Goal: Task Accomplishment & Management: Manage account settings

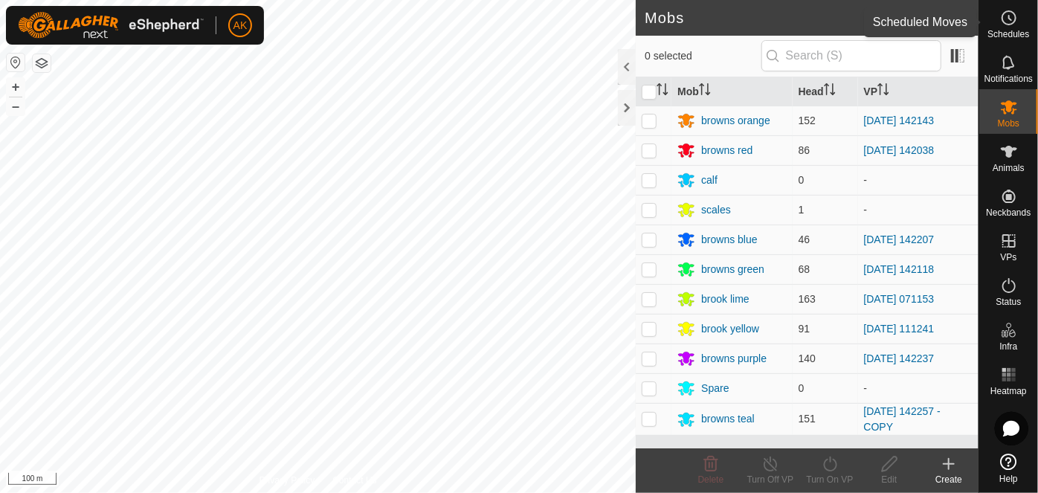
click at [1009, 18] on icon at bounding box center [1010, 18] width 2 height 4
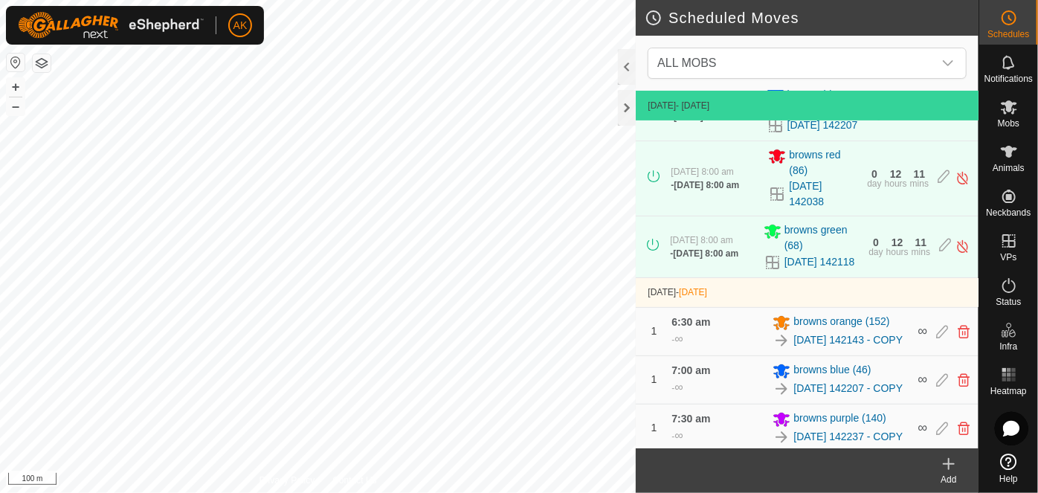
scroll to position [374, 0]
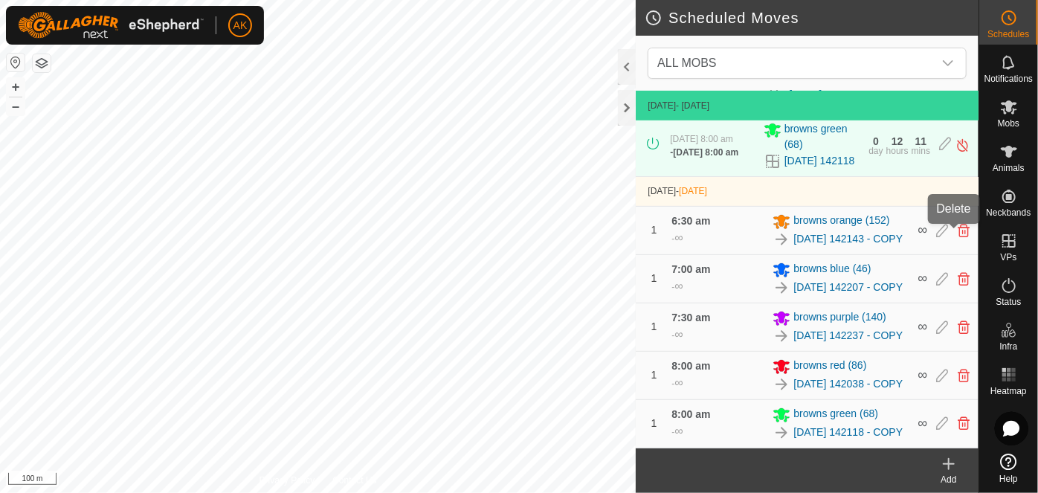
click at [958, 272] on icon at bounding box center [964, 278] width 12 height 13
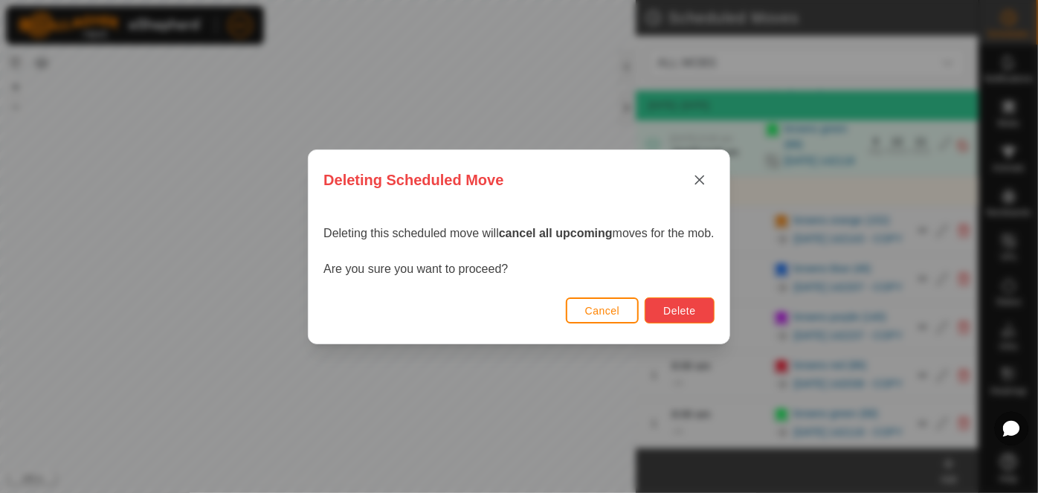
click at [667, 308] on button "Delete" at bounding box center [679, 311] width 69 height 26
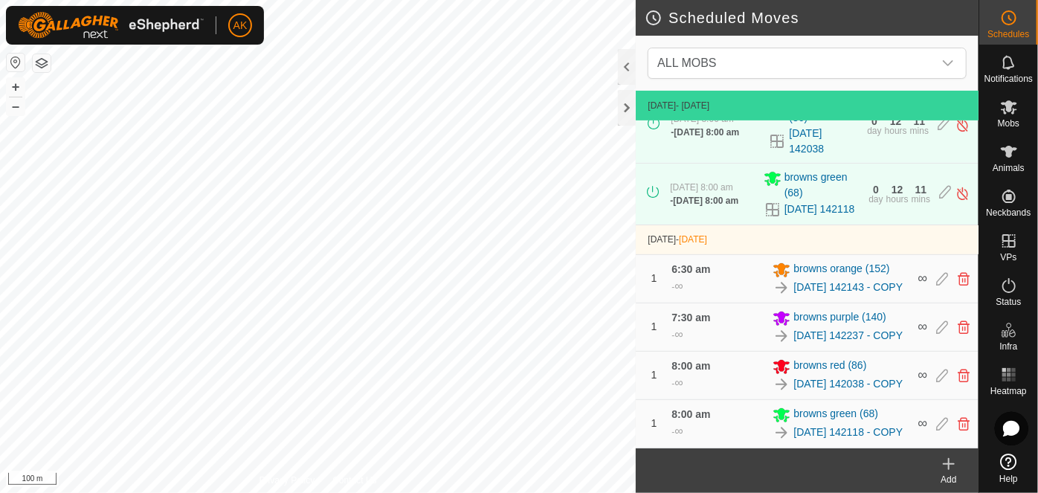
scroll to position [313, 0]
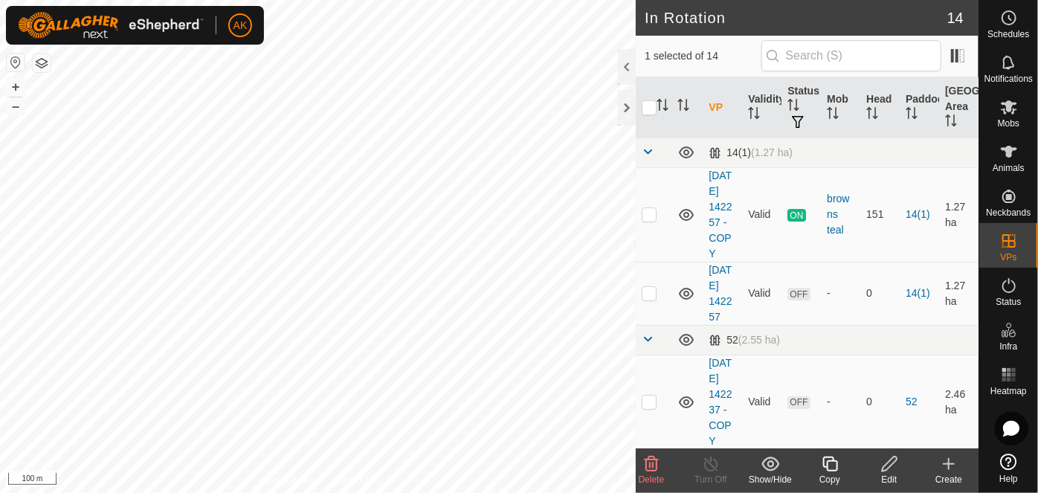
click at [651, 465] on icon at bounding box center [652, 464] width 18 height 18
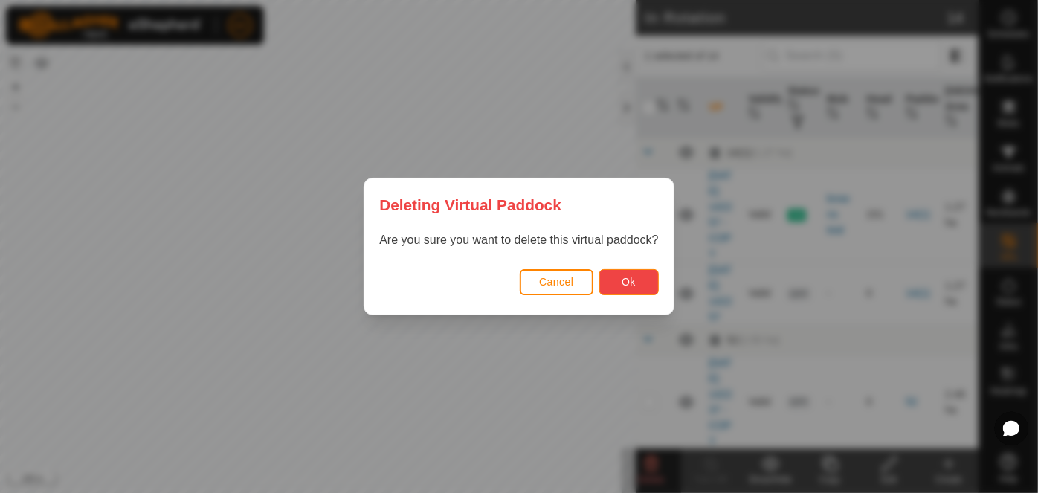
click at [621, 283] on button "Ok" at bounding box center [630, 282] width 60 height 26
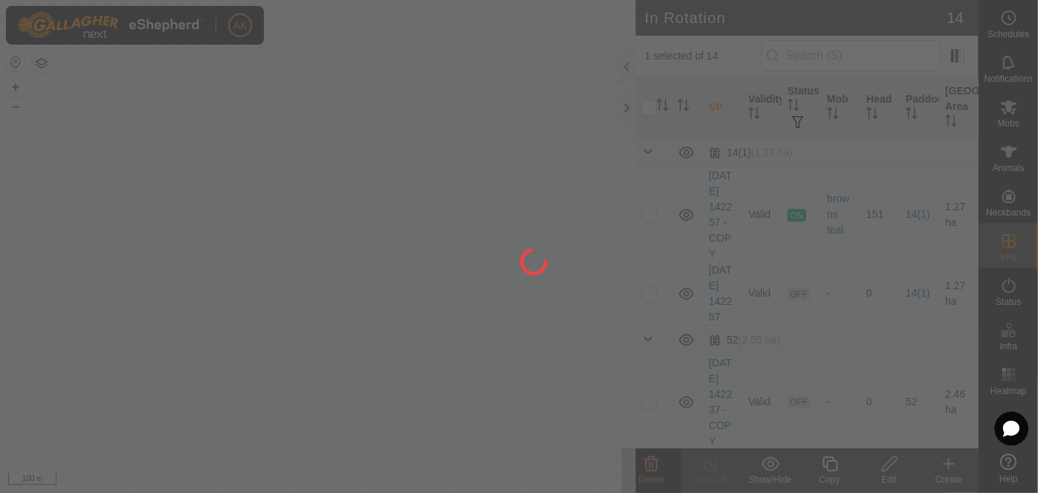
checkbox input "false"
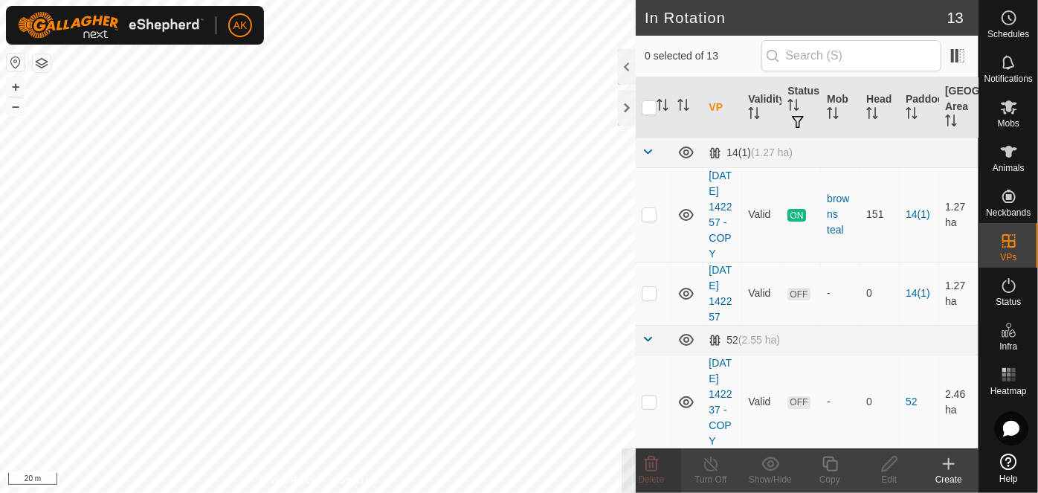
checkbox input "true"
click at [827, 470] on icon at bounding box center [830, 464] width 15 height 15
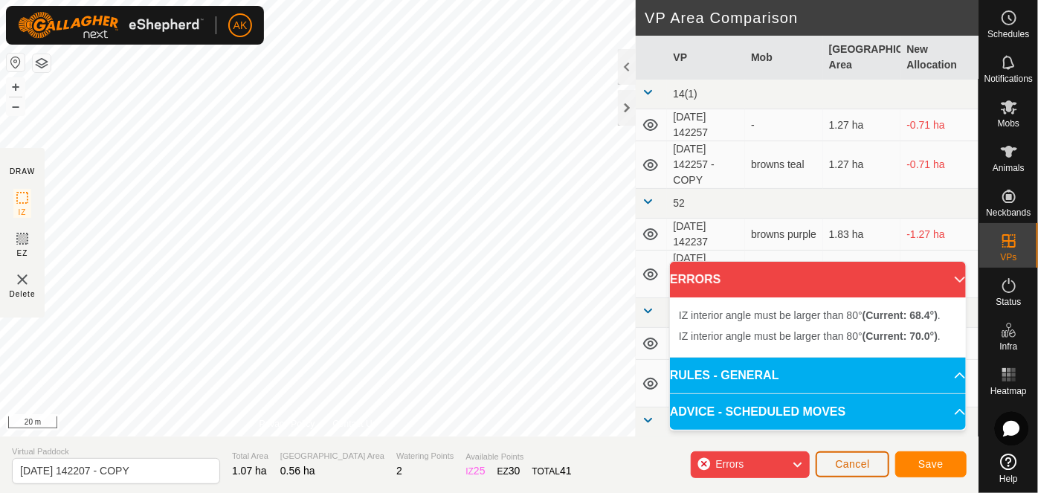
click at [853, 470] on button "Cancel" at bounding box center [853, 465] width 74 height 26
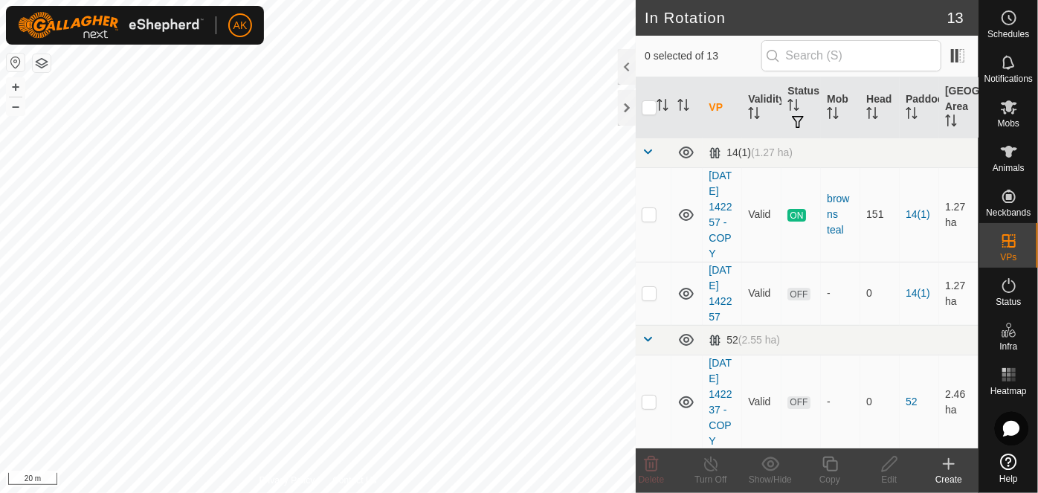
checkbox input "true"
click at [829, 466] on icon at bounding box center [830, 464] width 19 height 18
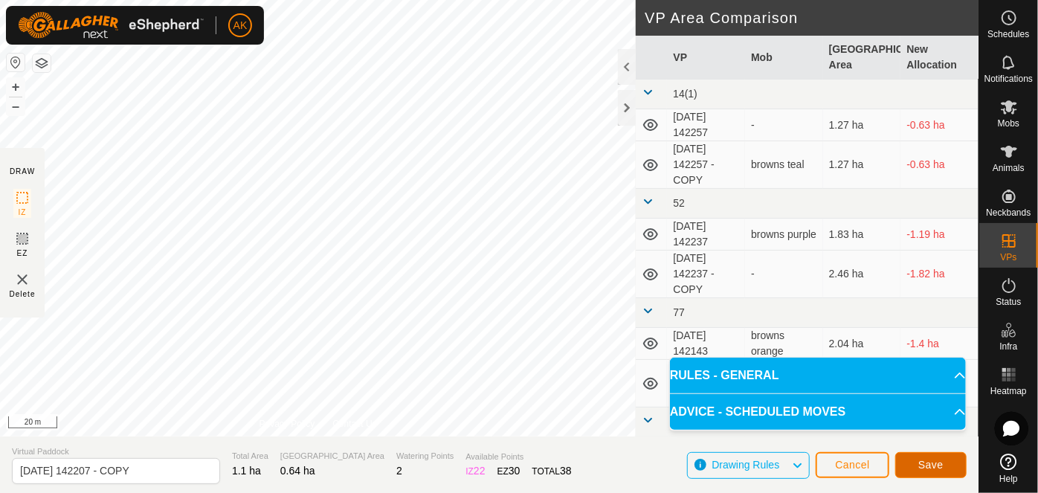
click at [934, 469] on span "Save" at bounding box center [931, 465] width 25 height 12
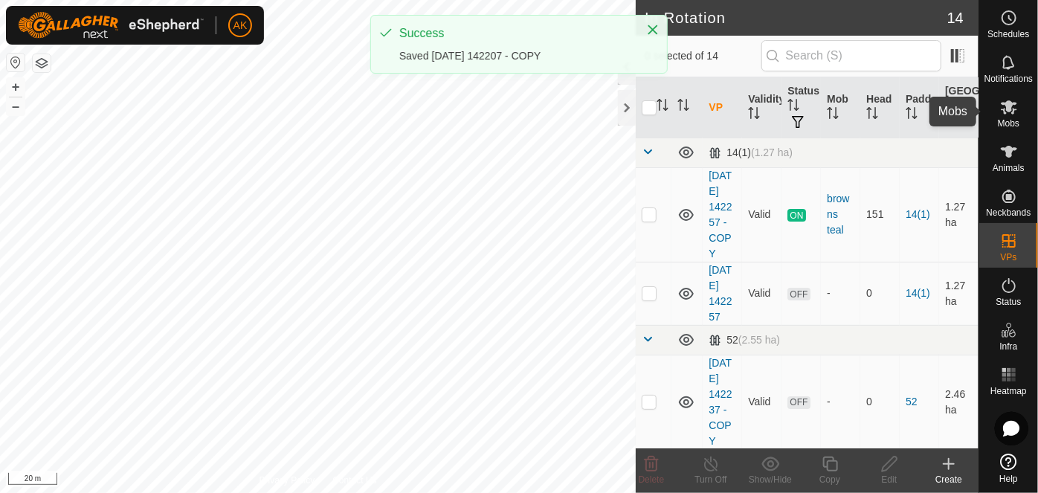
click at [1001, 115] on icon at bounding box center [1010, 107] width 18 height 18
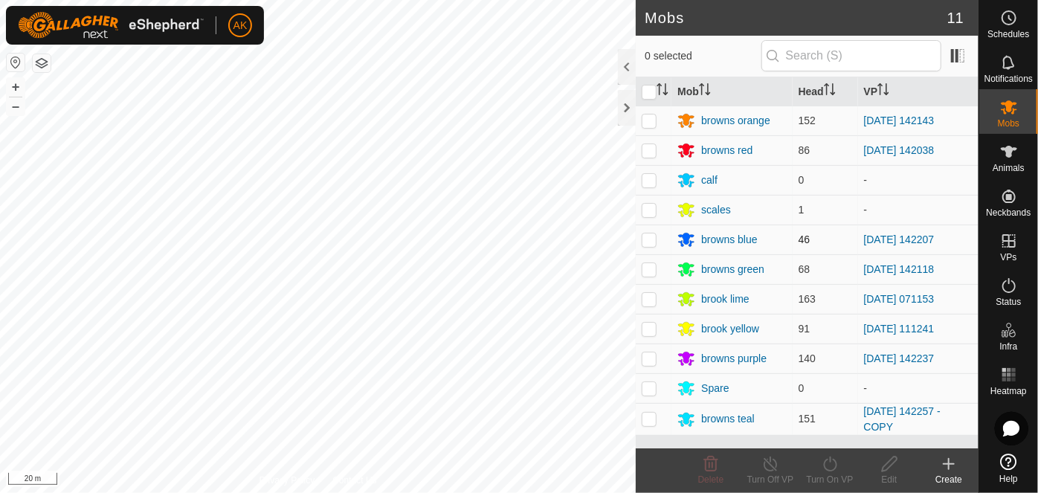
click at [649, 240] on p-checkbox at bounding box center [649, 240] width 15 height 12
checkbox input "true"
click at [773, 466] on icon at bounding box center [771, 464] width 19 height 18
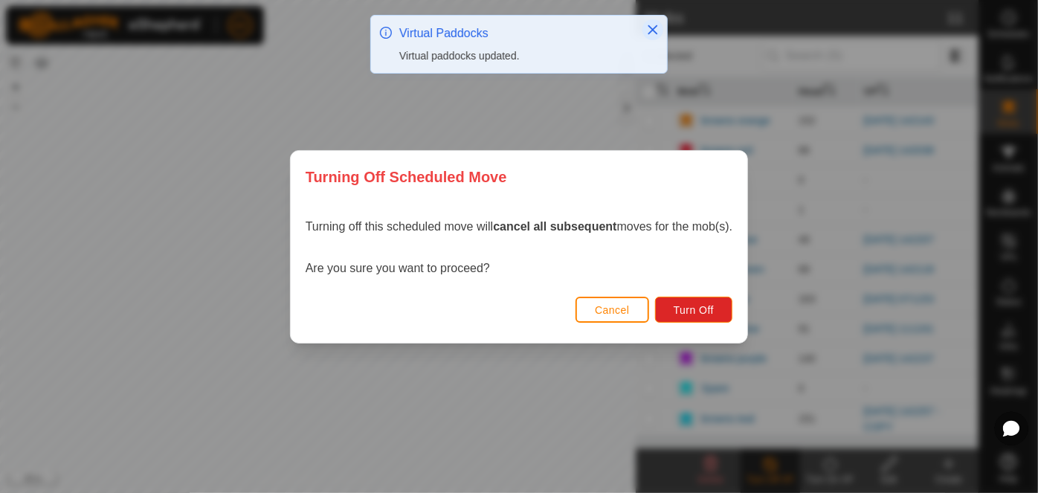
click at [650, 30] on icon "Close" at bounding box center [653, 30] width 12 height 12
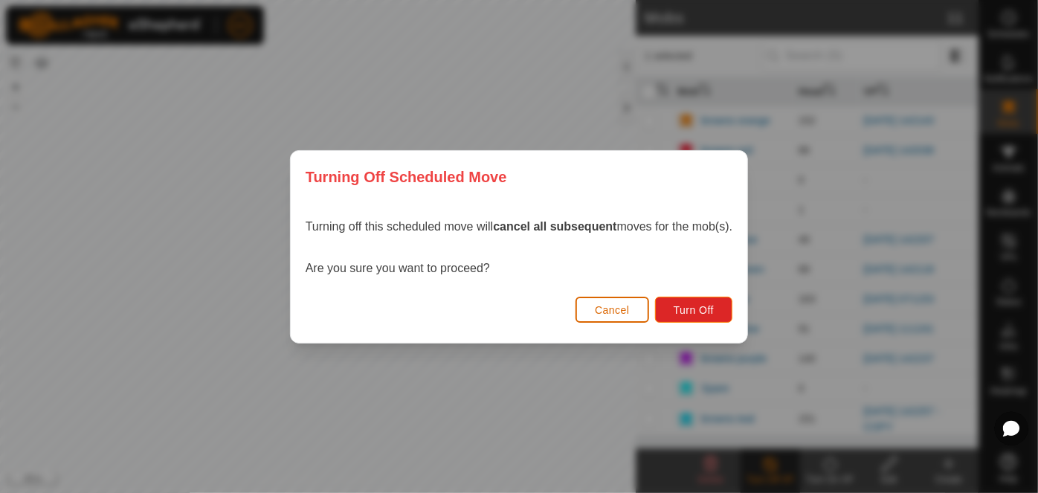
click at [622, 318] on button "Cancel" at bounding box center [613, 310] width 74 height 26
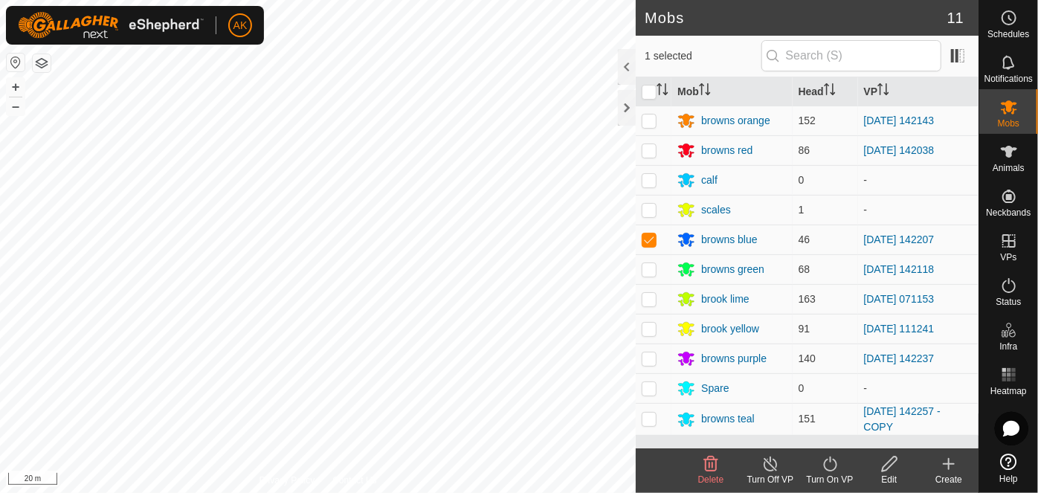
click at [827, 467] on icon at bounding box center [830, 464] width 19 height 18
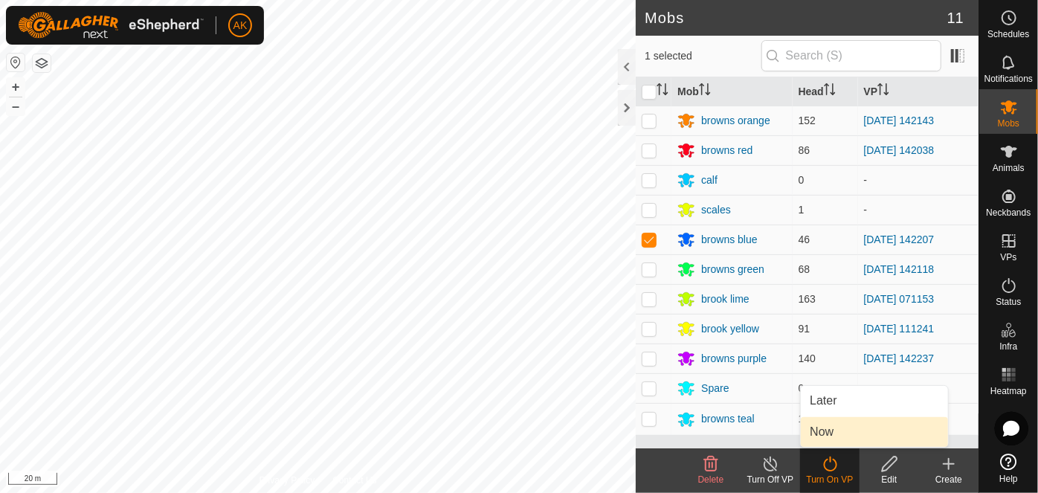
click at [824, 437] on link "Now" at bounding box center [874, 432] width 147 height 30
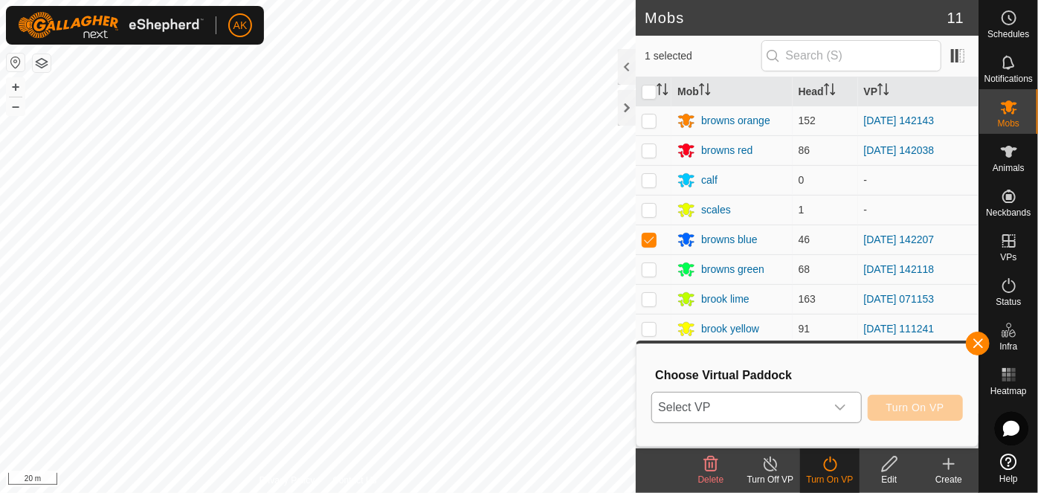
click at [728, 404] on span "Select VP" at bounding box center [738, 408] width 173 height 30
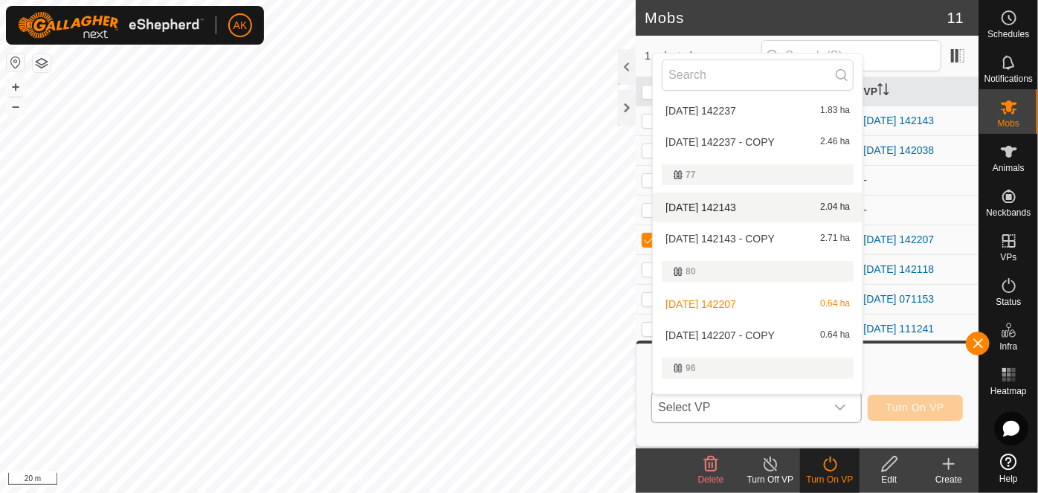
scroll to position [135, 0]
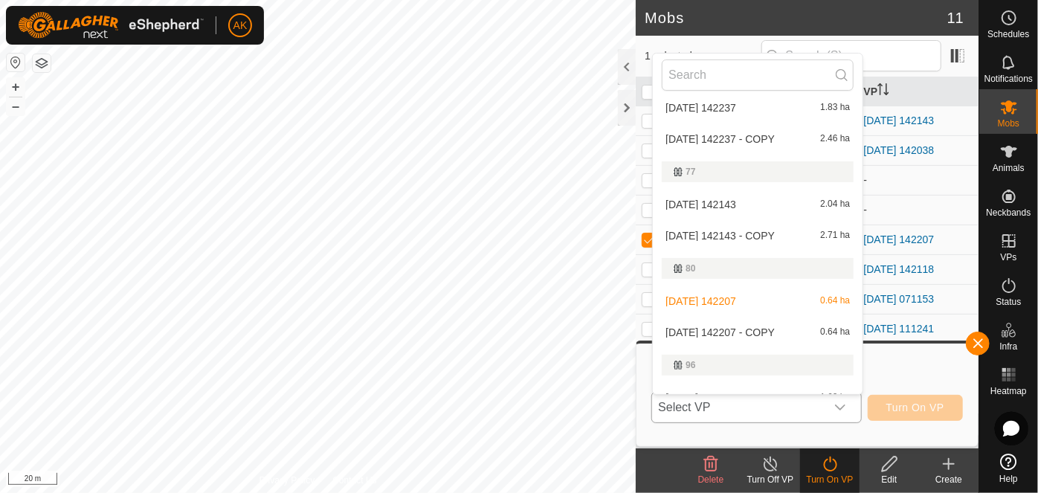
click at [733, 330] on li "2025-08-12 142207 - COPY 0.64 ha" at bounding box center [758, 333] width 210 height 30
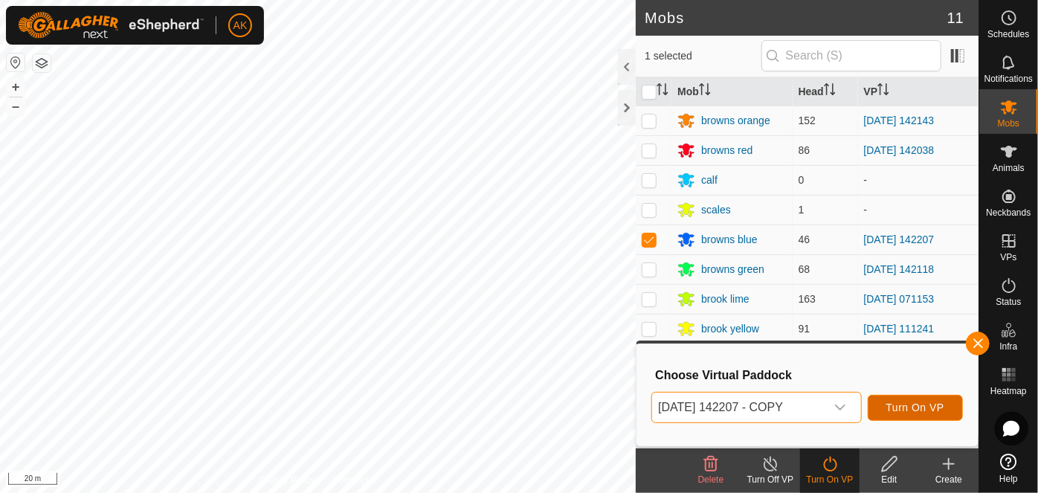
click at [908, 405] on span "Turn On VP" at bounding box center [916, 408] width 58 height 12
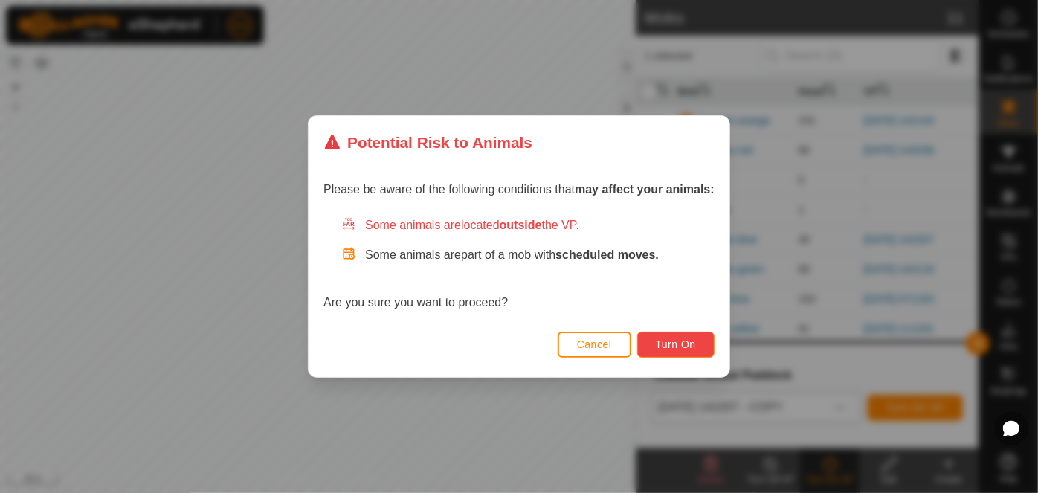
click at [688, 349] on span "Turn On" at bounding box center [676, 344] width 40 height 12
